Goal: Task Accomplishment & Management: Complete application form

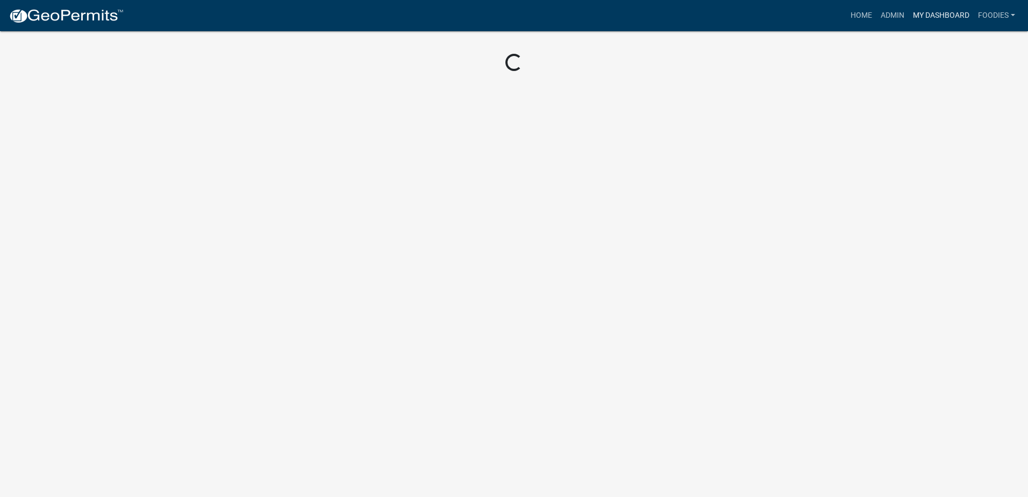
click at [937, 15] on link "My Dashboard" at bounding box center [941, 15] width 65 height 20
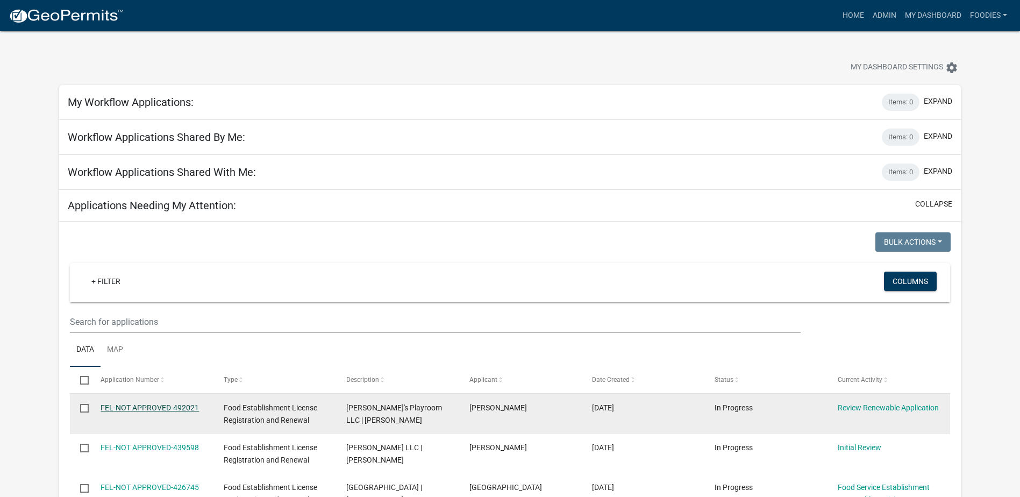
click at [154, 407] on link "FEL-NOT APPROVED-492021" at bounding box center [150, 407] width 98 height 9
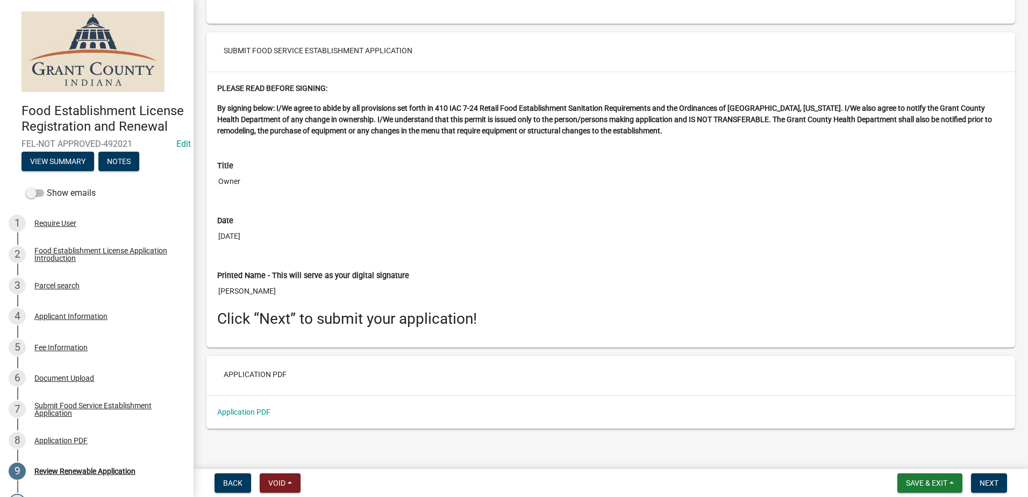
scroll to position [3482, 0]
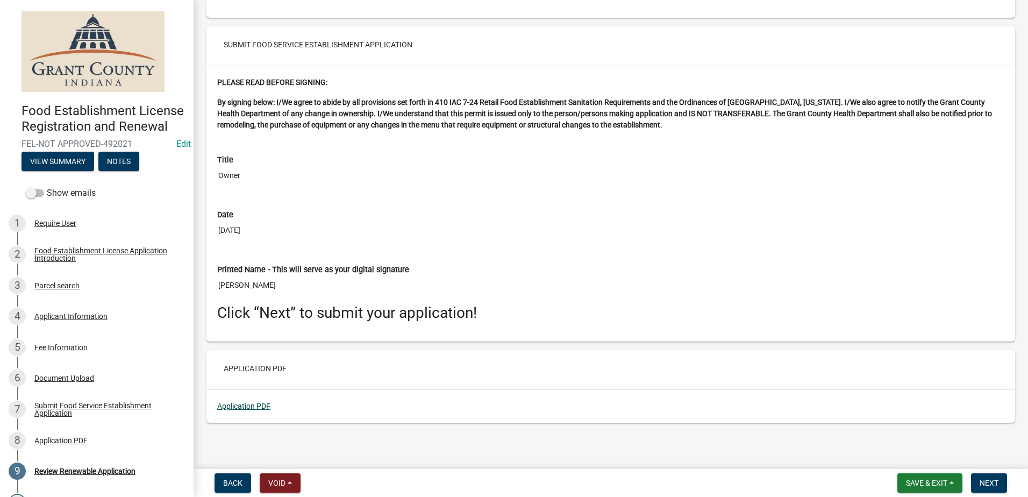
click at [236, 406] on link "Application PDF" at bounding box center [243, 406] width 53 height 9
click at [986, 476] on button "Next" at bounding box center [989, 482] width 36 height 19
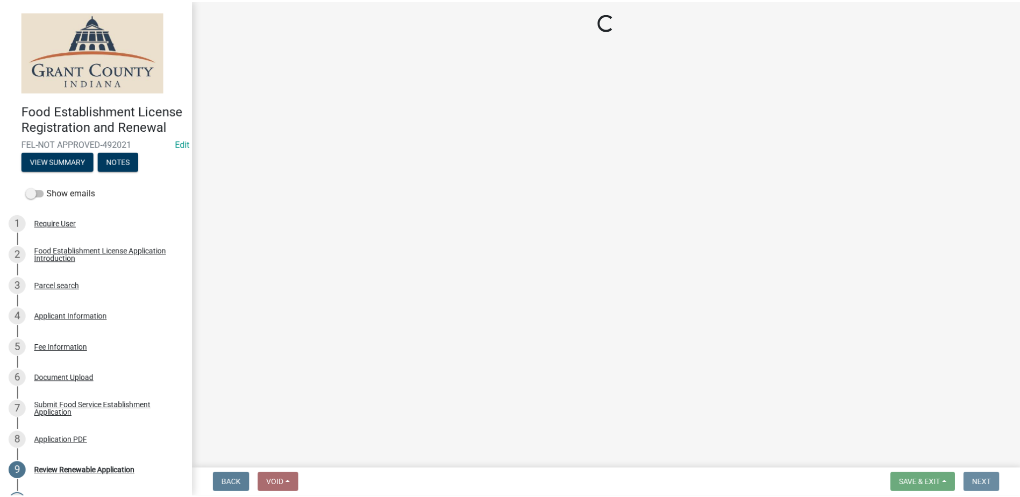
scroll to position [0, 0]
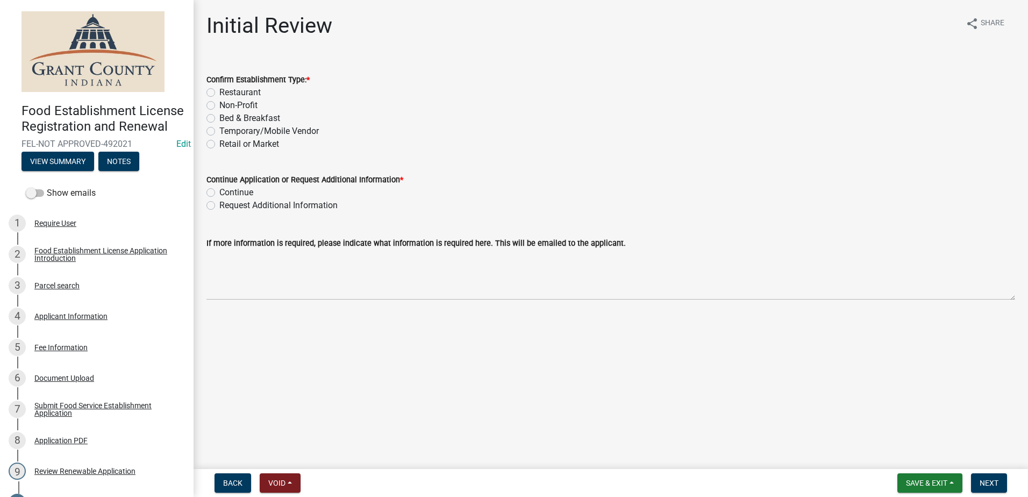
click at [219, 92] on label "Restaurant" at bounding box center [239, 92] width 41 height 13
click at [219, 92] on input "Restaurant" at bounding box center [222, 89] width 7 height 7
radio input "true"
click at [219, 192] on label "Continue" at bounding box center [236, 192] width 34 height 13
click at [219, 192] on input "Continue" at bounding box center [222, 189] width 7 height 7
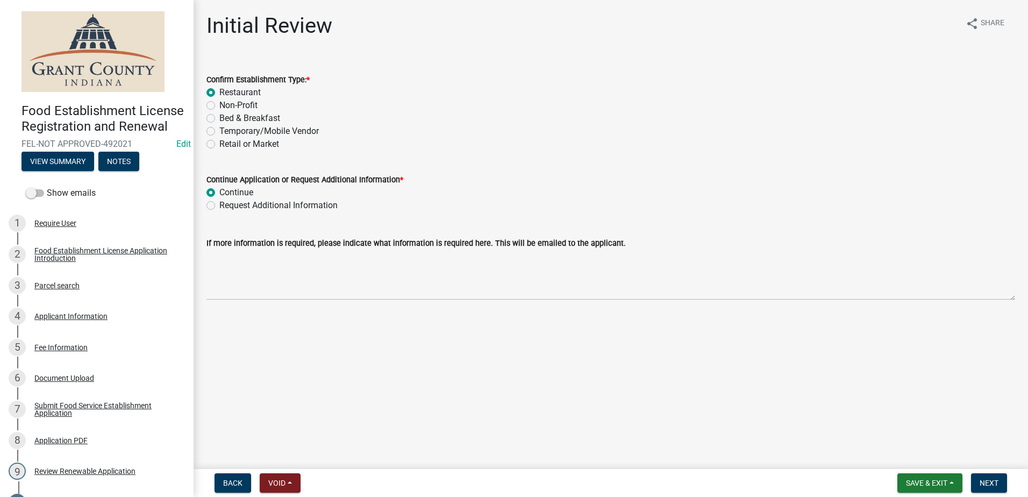
radio input "true"
click at [990, 486] on span "Next" at bounding box center [989, 483] width 19 height 9
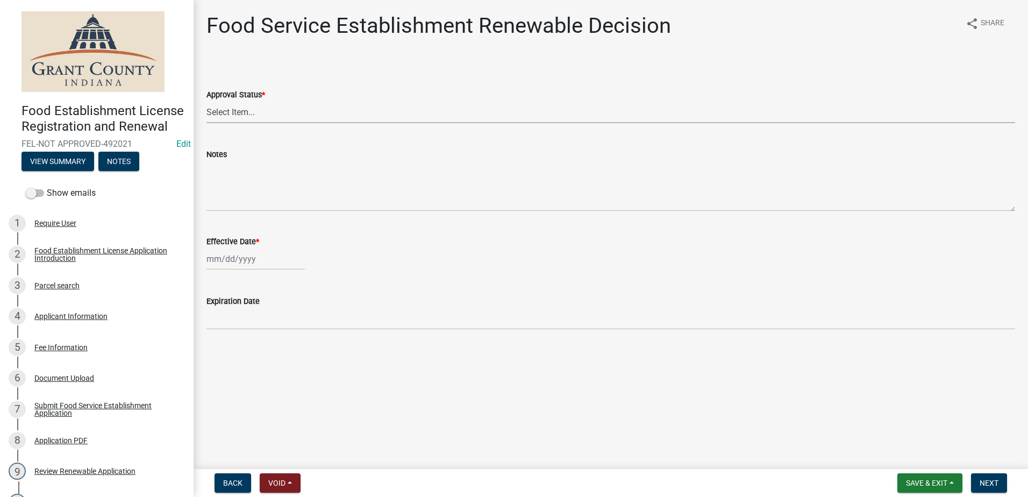
click at [225, 110] on select "Select Item... Approved Denied" at bounding box center [611, 112] width 809 height 22
click at [207, 101] on select "Select Item... Approved Denied" at bounding box center [611, 112] width 809 height 22
select select "f8bc5ebe-de22-4857-900a-5f4c078c3457"
click at [227, 254] on div at bounding box center [256, 259] width 98 height 22
select select "10"
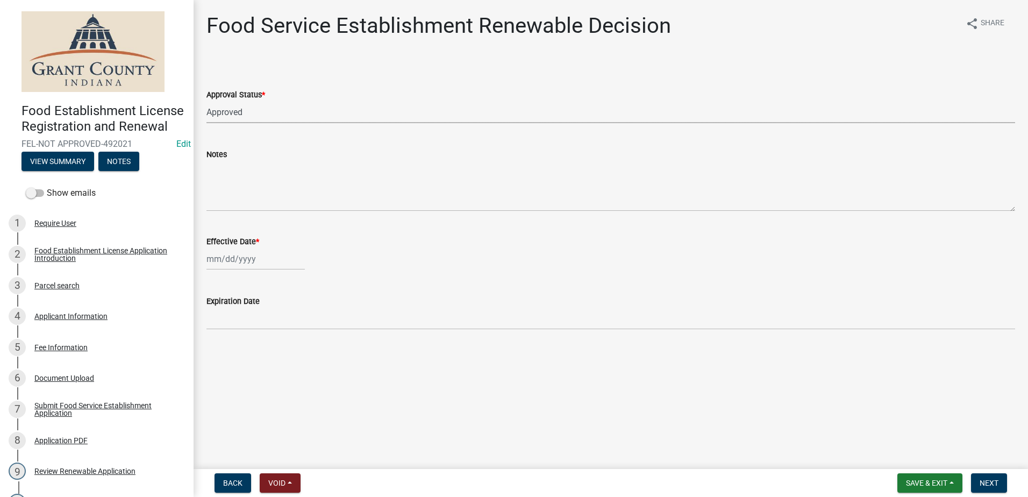
select select "2025"
click at [252, 353] on div "15" at bounding box center [251, 350] width 17 height 17
type input "[DATE]"
click at [991, 483] on span "Next" at bounding box center [989, 483] width 19 height 9
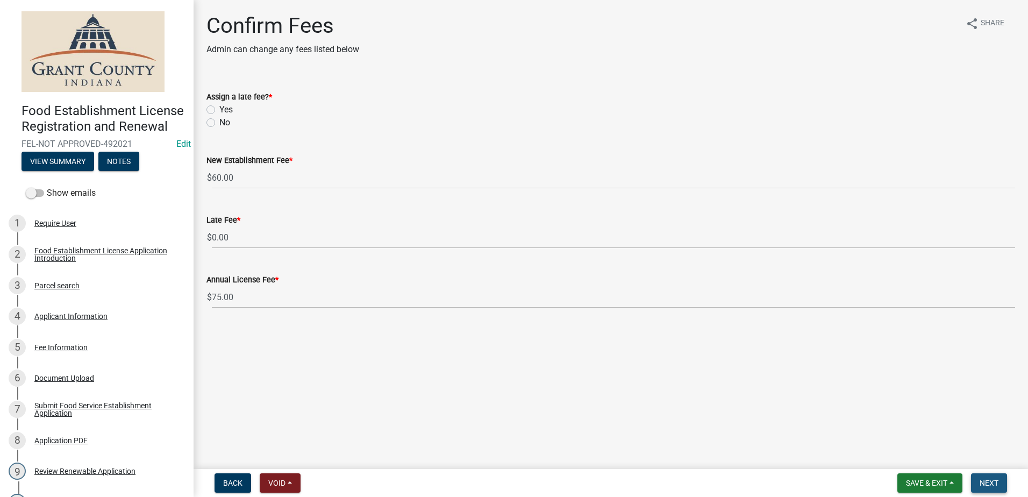
click at [991, 486] on span "Next" at bounding box center [989, 483] width 19 height 9
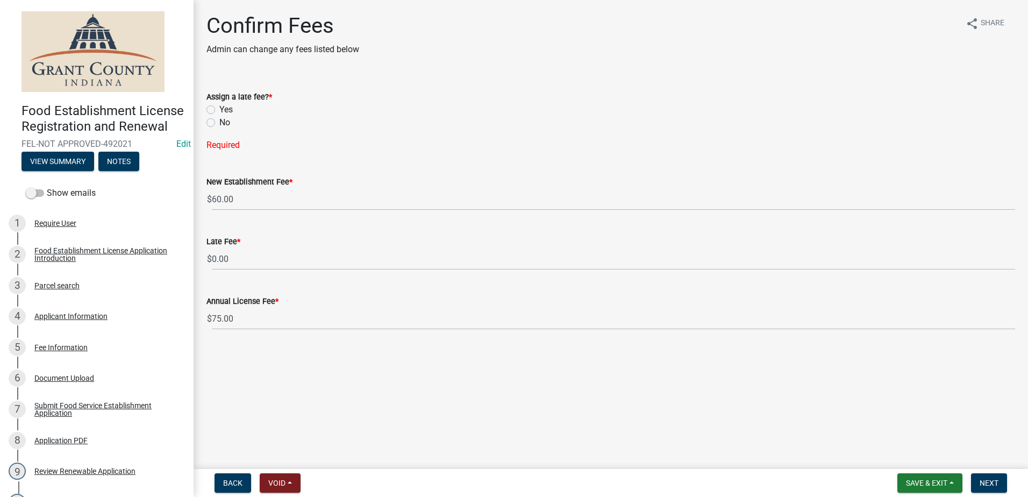
click at [219, 123] on label "No" at bounding box center [224, 122] width 11 height 13
click at [219, 123] on input "No" at bounding box center [222, 119] width 7 height 7
radio input "true"
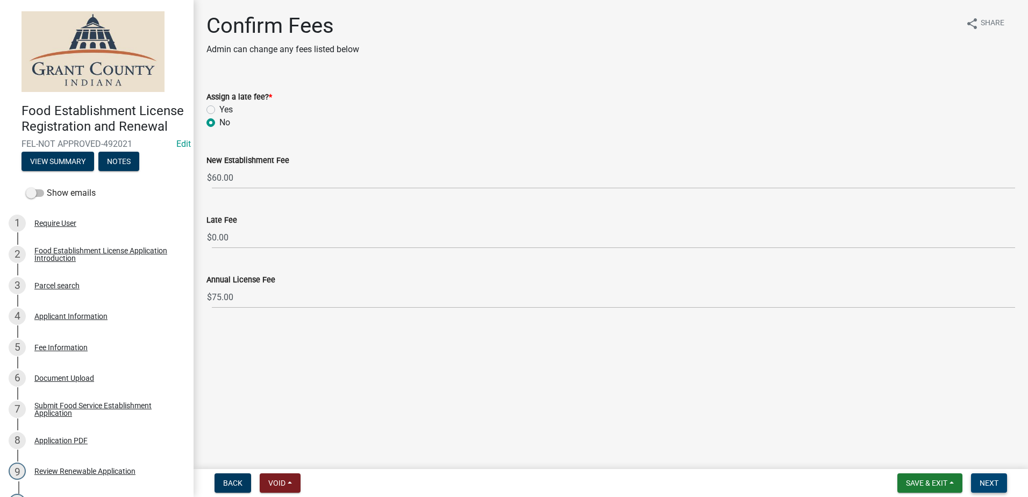
click at [997, 486] on span "Next" at bounding box center [989, 483] width 19 height 9
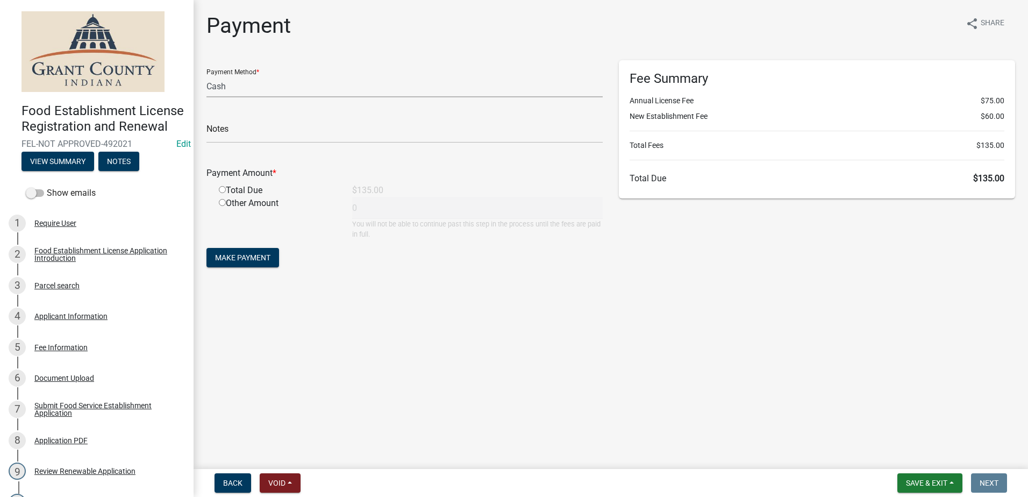
click at [218, 90] on select "Credit Card POS Check Cash" at bounding box center [405, 86] width 396 height 22
select select "0: 2"
click at [207, 75] on select "Credit Card POS Check Cash" at bounding box center [405, 86] width 396 height 22
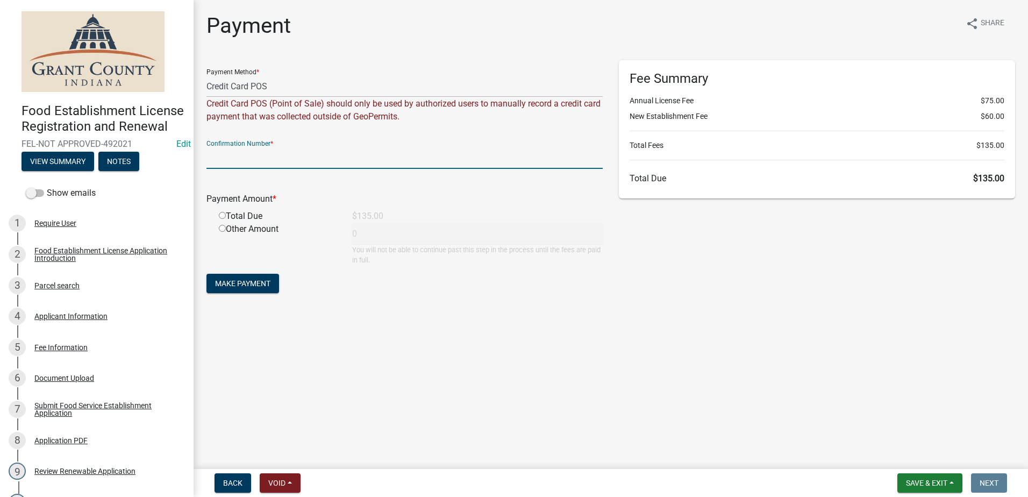
click at [220, 155] on input "text" at bounding box center [405, 158] width 396 height 22
type input "15125970"
click at [223, 218] on input "radio" at bounding box center [222, 215] width 7 height 7
radio input "true"
type input "135"
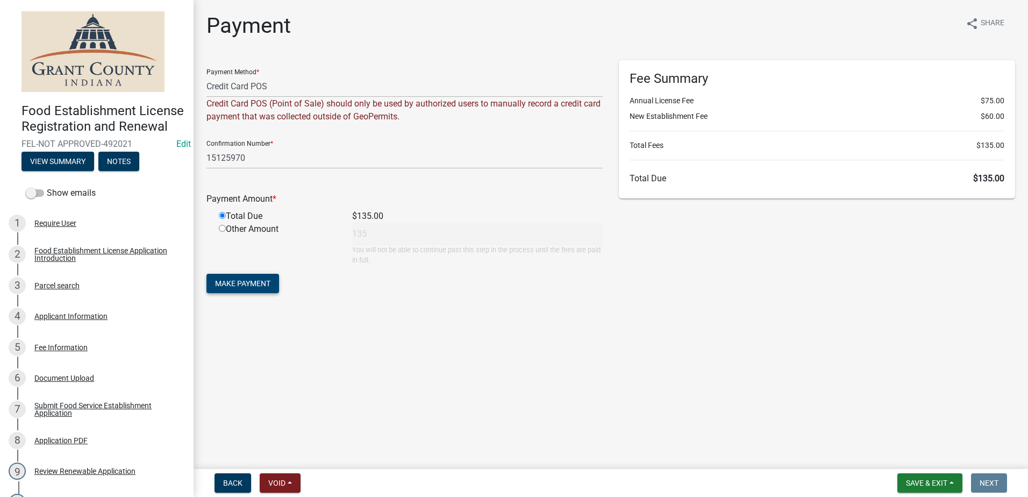
click at [258, 286] on span "Make Payment" at bounding box center [242, 283] width 55 height 9
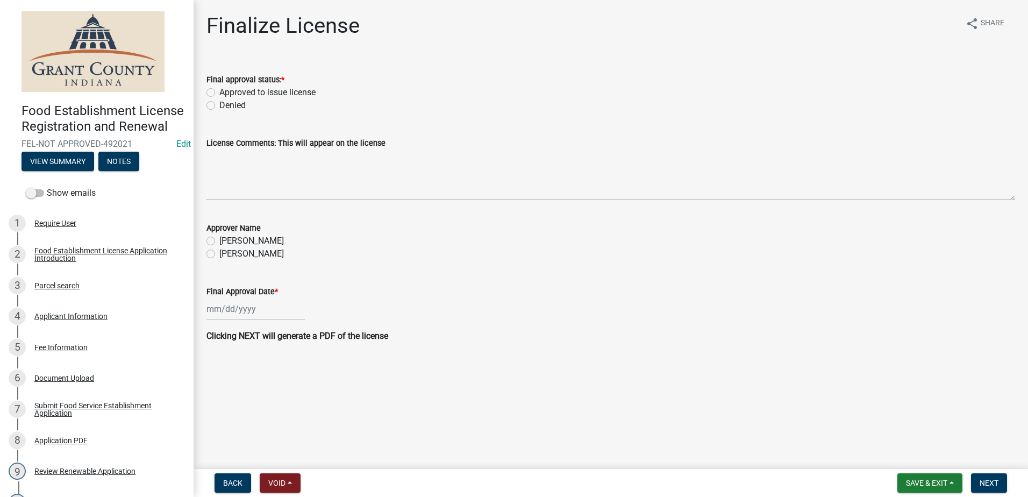
click at [219, 94] on label "Approved to issue license" at bounding box center [267, 92] width 96 height 13
click at [219, 93] on input "Approved to issue license" at bounding box center [222, 89] width 7 height 7
radio input "true"
click at [210, 259] on div "[PERSON_NAME]" at bounding box center [611, 253] width 809 height 13
click at [219, 238] on label "[PERSON_NAME]" at bounding box center [251, 240] width 65 height 13
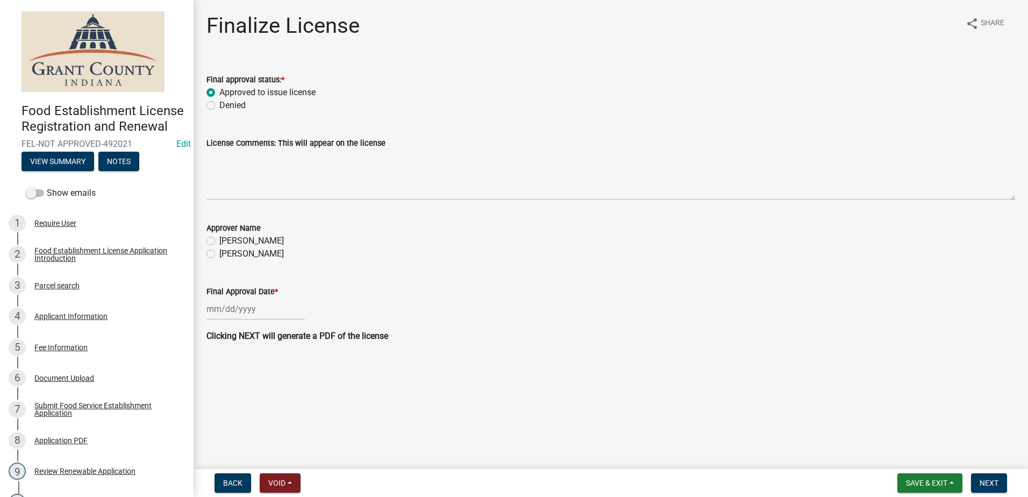
click at [219, 238] on input "[PERSON_NAME]" at bounding box center [222, 237] width 7 height 7
radio input "true"
click at [229, 310] on div at bounding box center [256, 309] width 98 height 22
select select "10"
select select "2025"
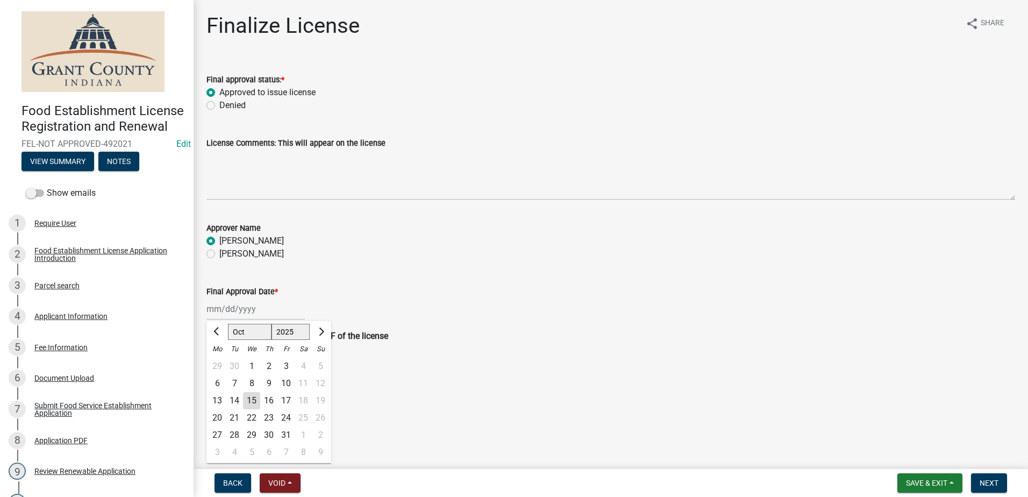
click at [257, 400] on div "15" at bounding box center [251, 400] width 17 height 17
type input "[DATE]"
click at [994, 478] on button "Next" at bounding box center [989, 482] width 36 height 19
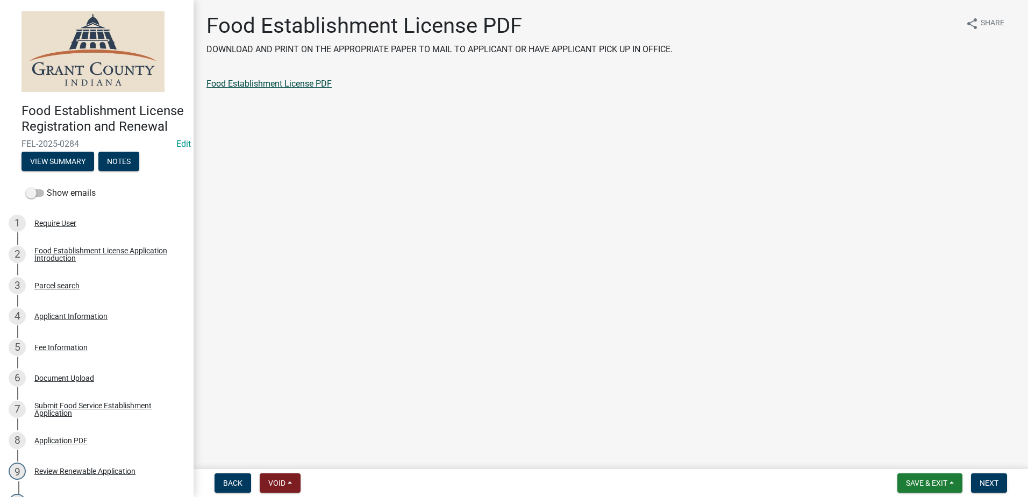
click at [265, 79] on link "Food Establishment License PDF" at bounding box center [269, 84] width 125 height 10
click at [998, 481] on span "Next" at bounding box center [989, 483] width 19 height 9
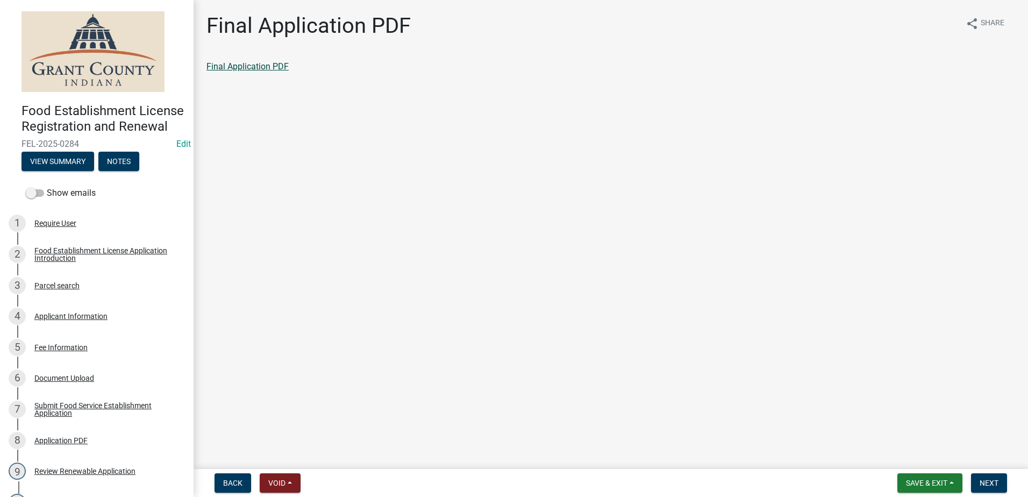
click at [269, 70] on link "Final Application PDF" at bounding box center [248, 66] width 82 height 10
click at [983, 487] on span "Next" at bounding box center [989, 483] width 19 height 9
